Goal: Information Seeking & Learning: Learn about a topic

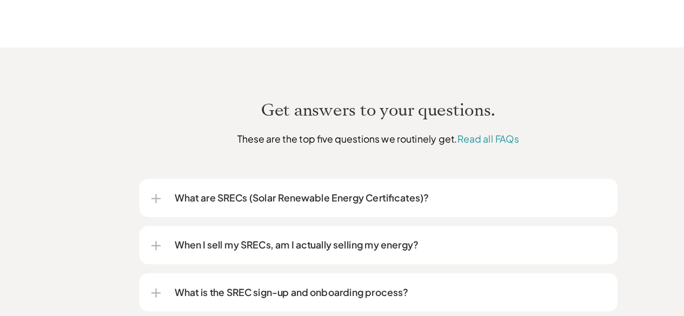
scroll to position [1234, 0]
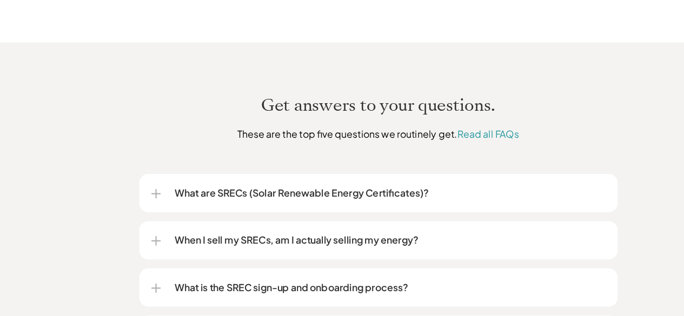
click at [150, 204] on div "What are SRECs (Solar Renewable Energy Certificates)?" at bounding box center [342, 205] width 411 height 35
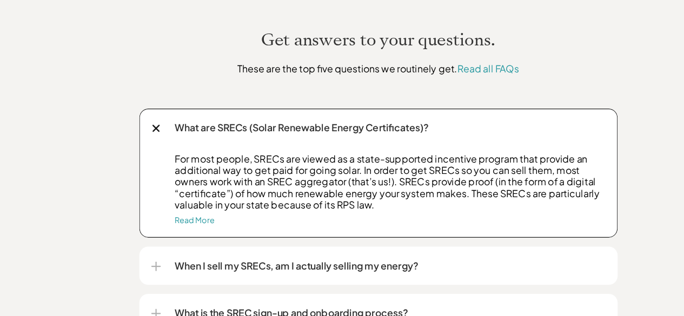
scroll to position [1294, 0]
click at [181, 266] on div "When I sell my SRECs, am I actually selling my energy?" at bounding box center [342, 270] width 411 height 35
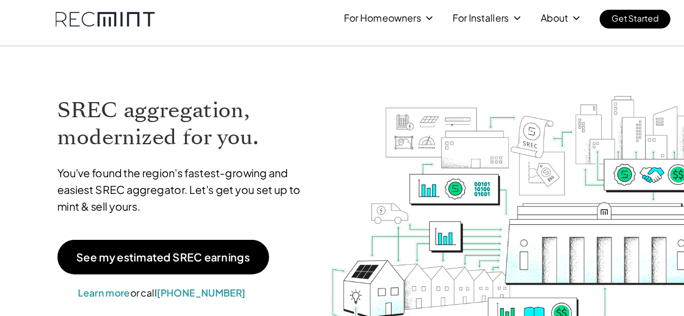
scroll to position [0, 0]
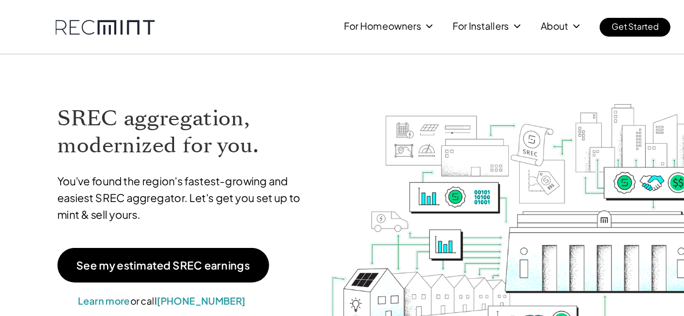
click at [427, 23] on p "For Installers" at bounding box center [434, 23] width 51 height 15
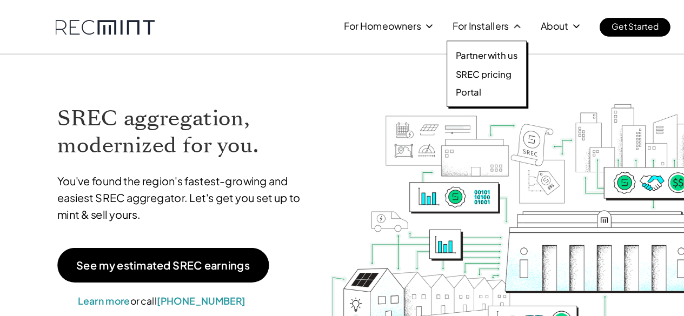
click at [419, 63] on p "SREC pricing" at bounding box center [437, 67] width 50 height 11
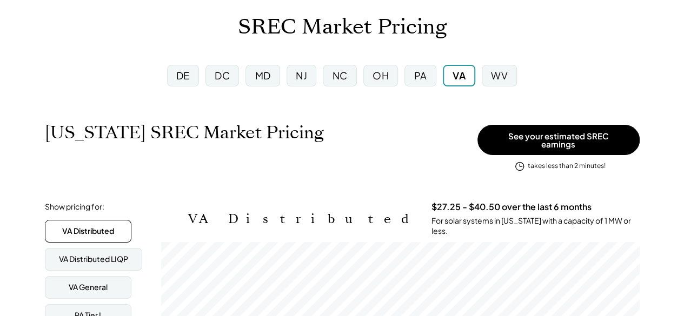
scroll to position [62, 0]
click at [502, 141] on button "See your estimated SREC earnings" at bounding box center [559, 140] width 162 height 30
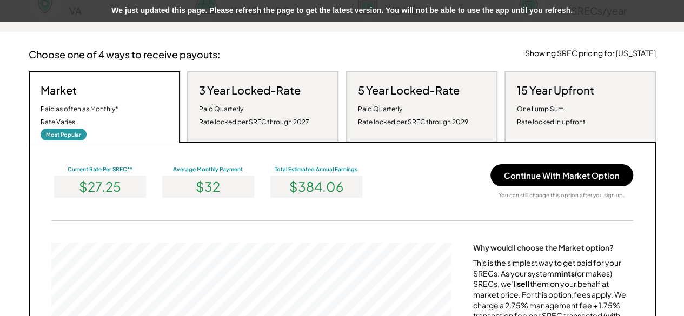
scroll to position [166, 0]
